Goal: Task Accomplishment & Management: Complete application form

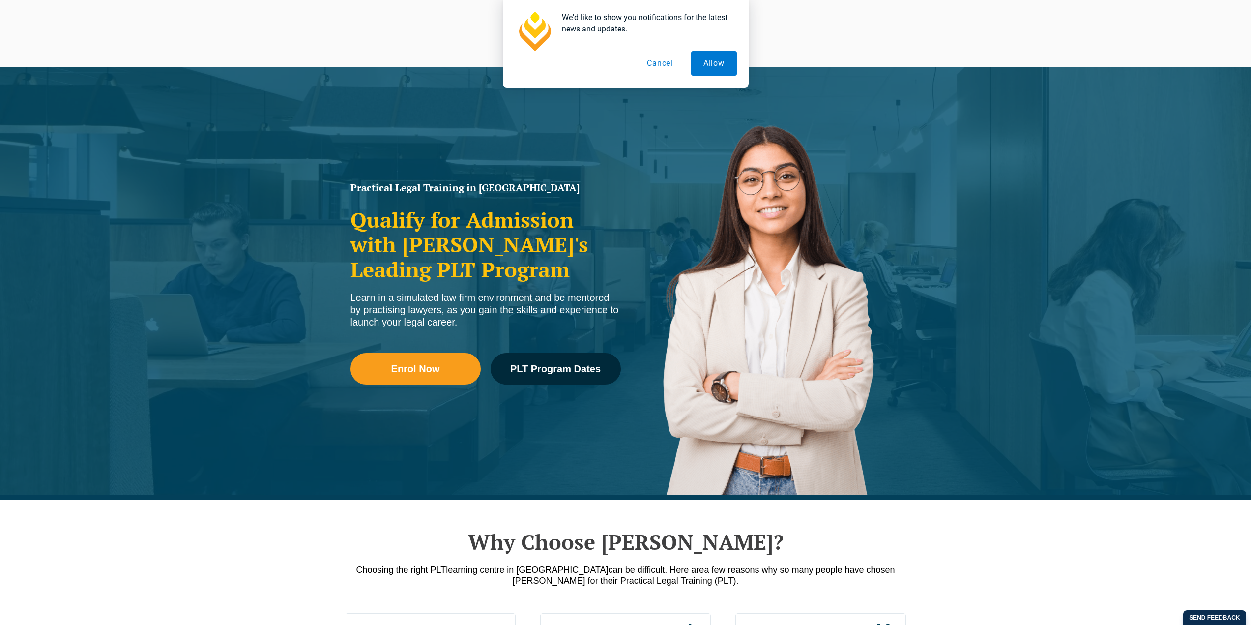
drag, startPoint x: 0, startPoint y: 0, endPoint x: 76, endPoint y: 23, distance: 79.0
click at [76, 23] on div "We'd like to show you notifications for the latest news and updates. Allow Canc…" at bounding box center [625, 43] width 1251 height 87
click at [652, 65] on button "Cancel" at bounding box center [660, 63] width 51 height 25
